Goal: Information Seeking & Learning: Learn about a topic

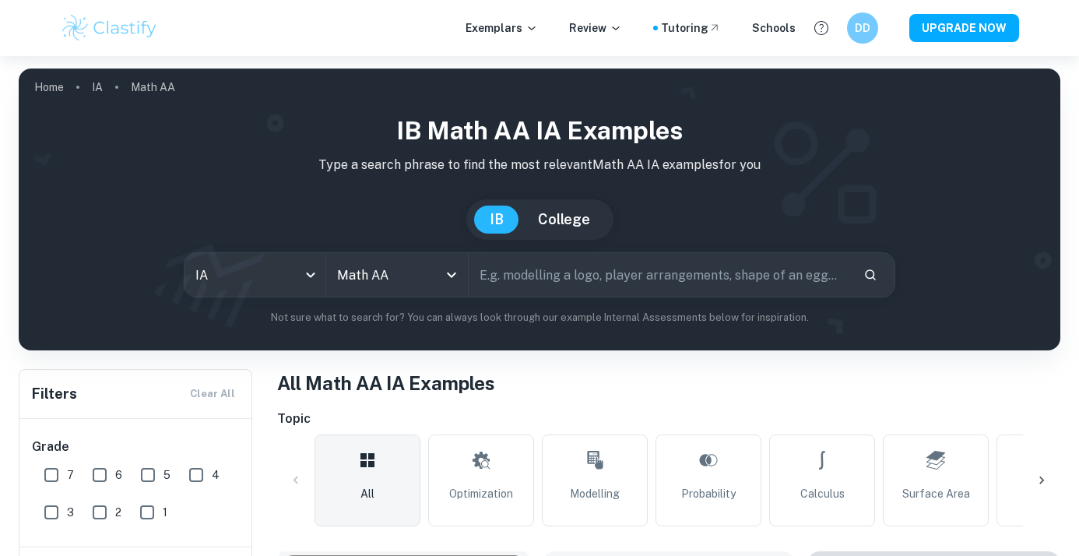
scroll to position [443, 0]
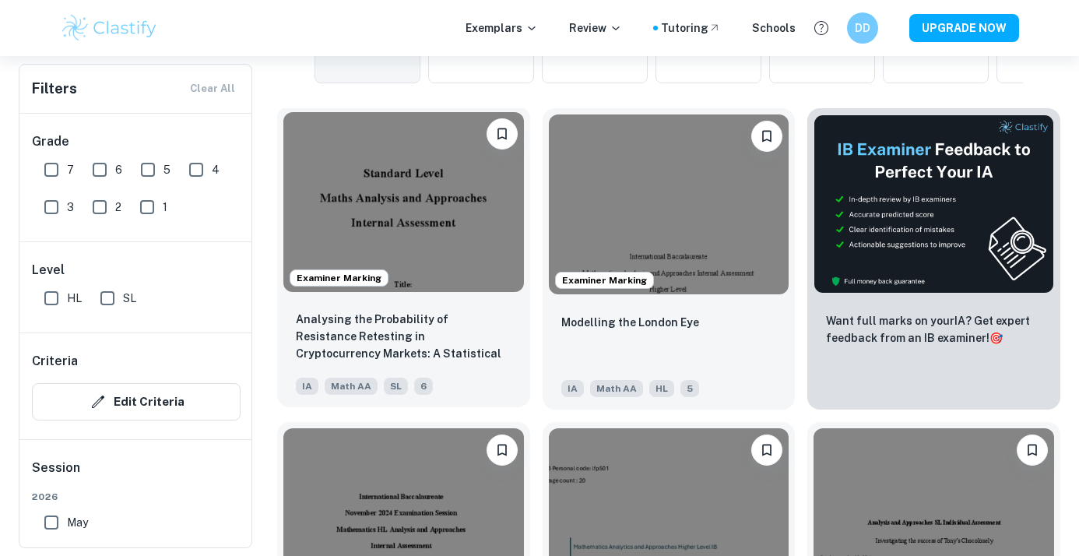
click at [427, 245] on img at bounding box center [403, 202] width 240 height 180
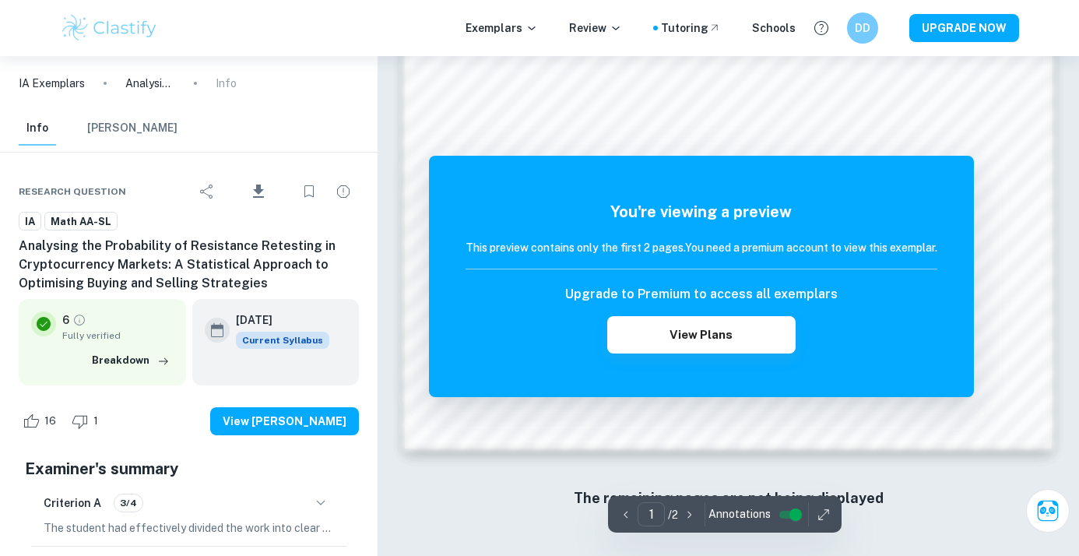
scroll to position [1462, 0]
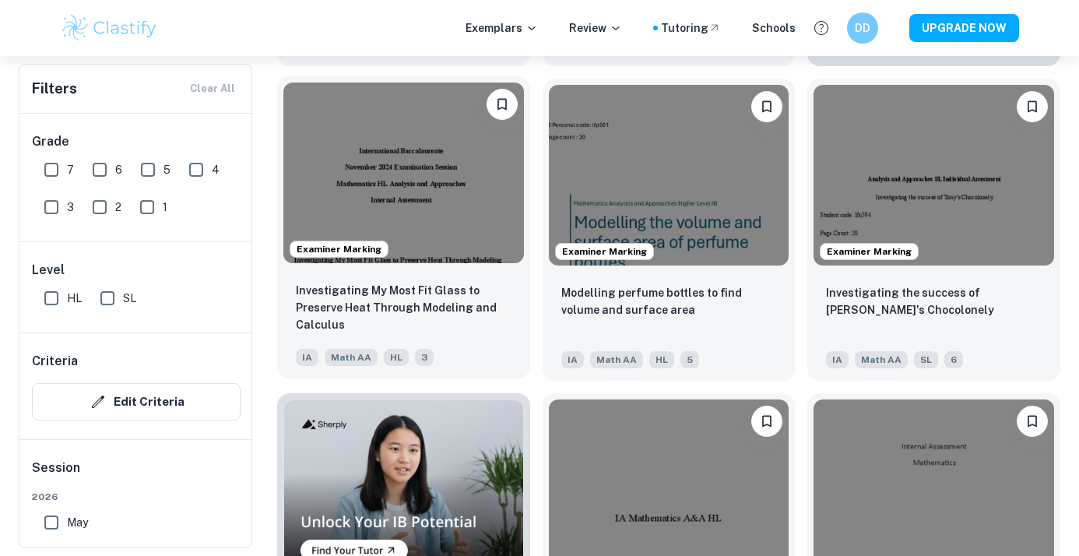
scroll to position [787, 0]
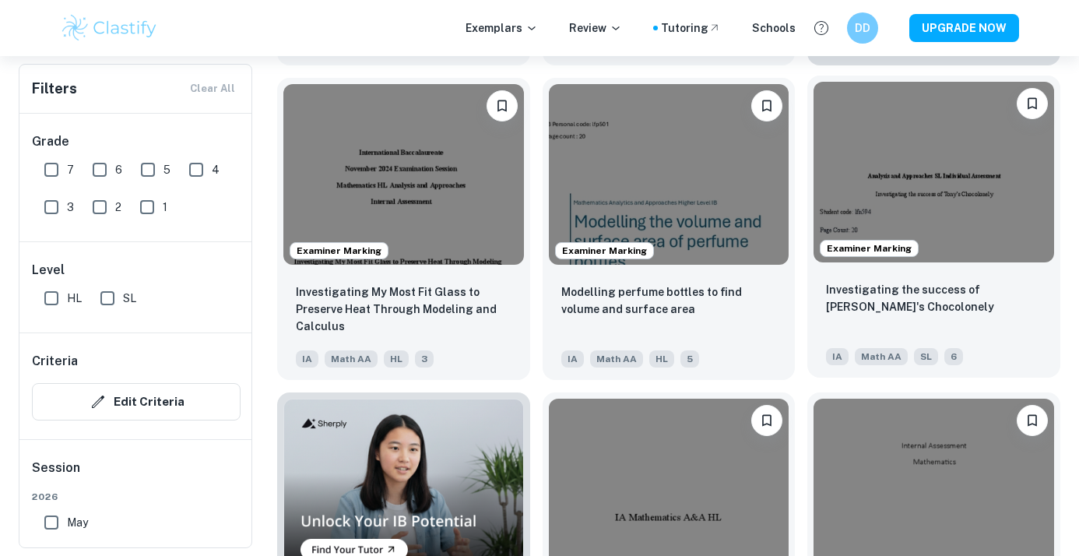
click at [882, 201] on img at bounding box center [933, 172] width 240 height 180
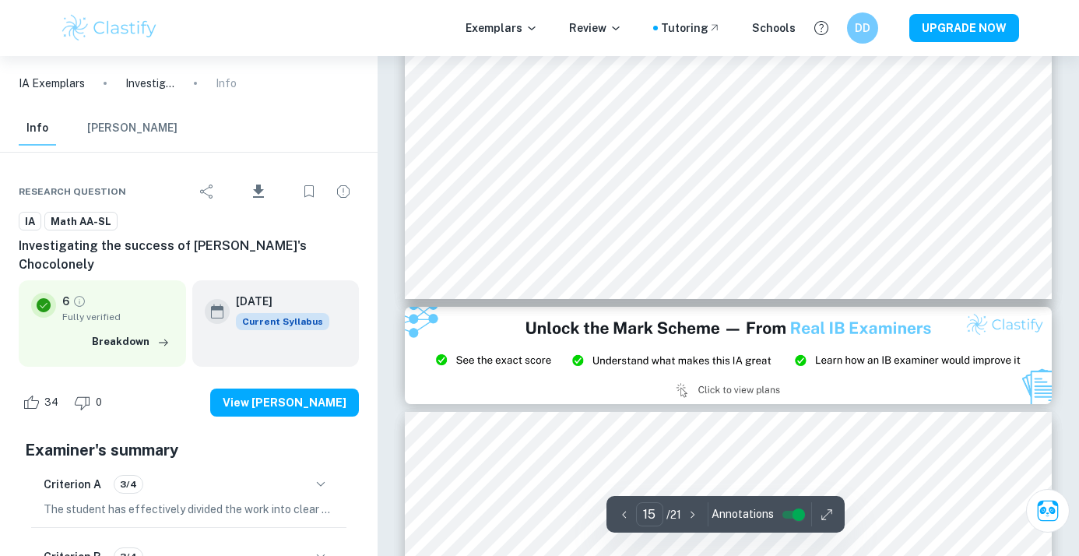
scroll to position [13272, 0]
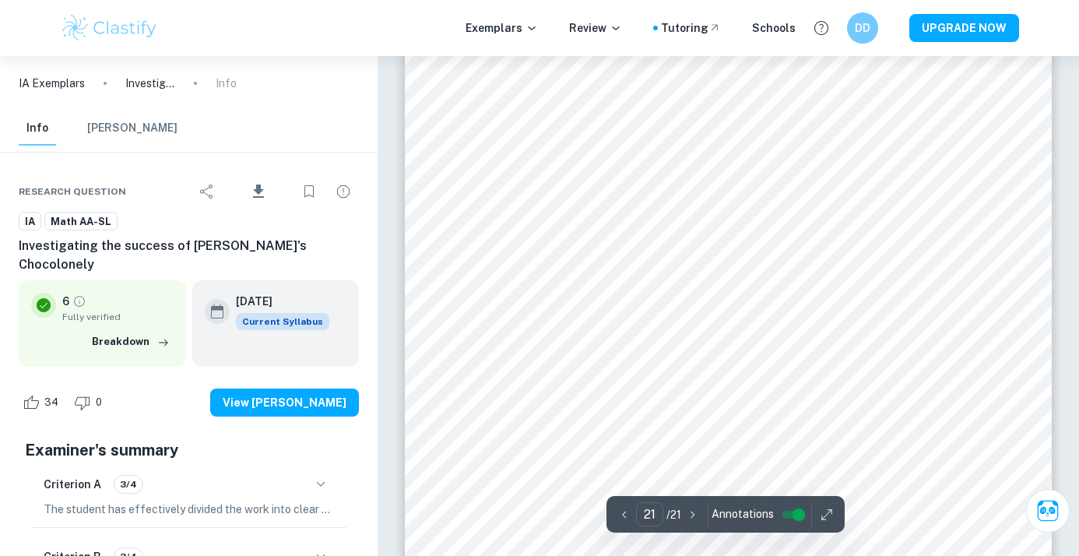
type input "20"
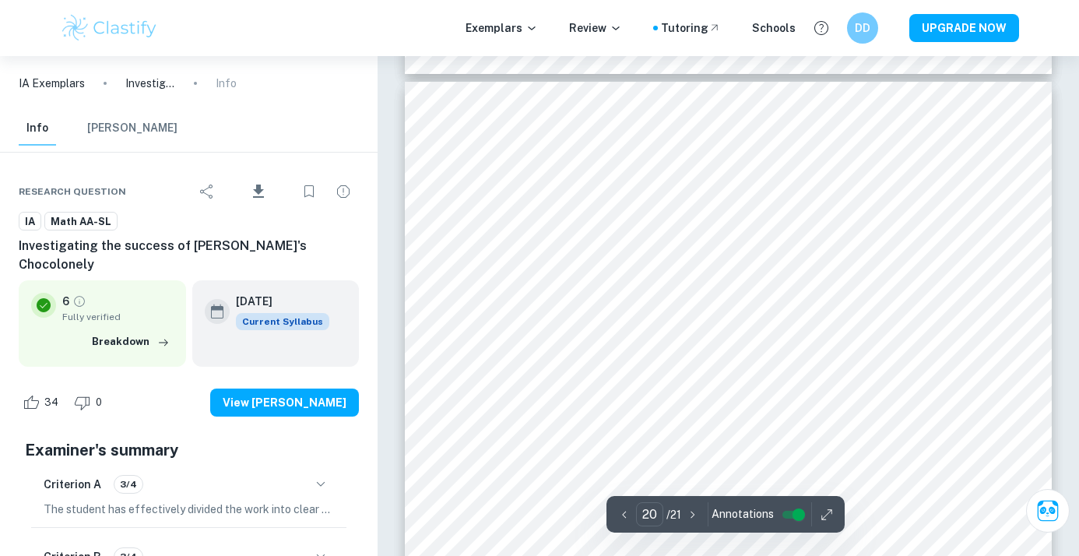
scroll to position [17947, 0]
